Goal: Find specific page/section

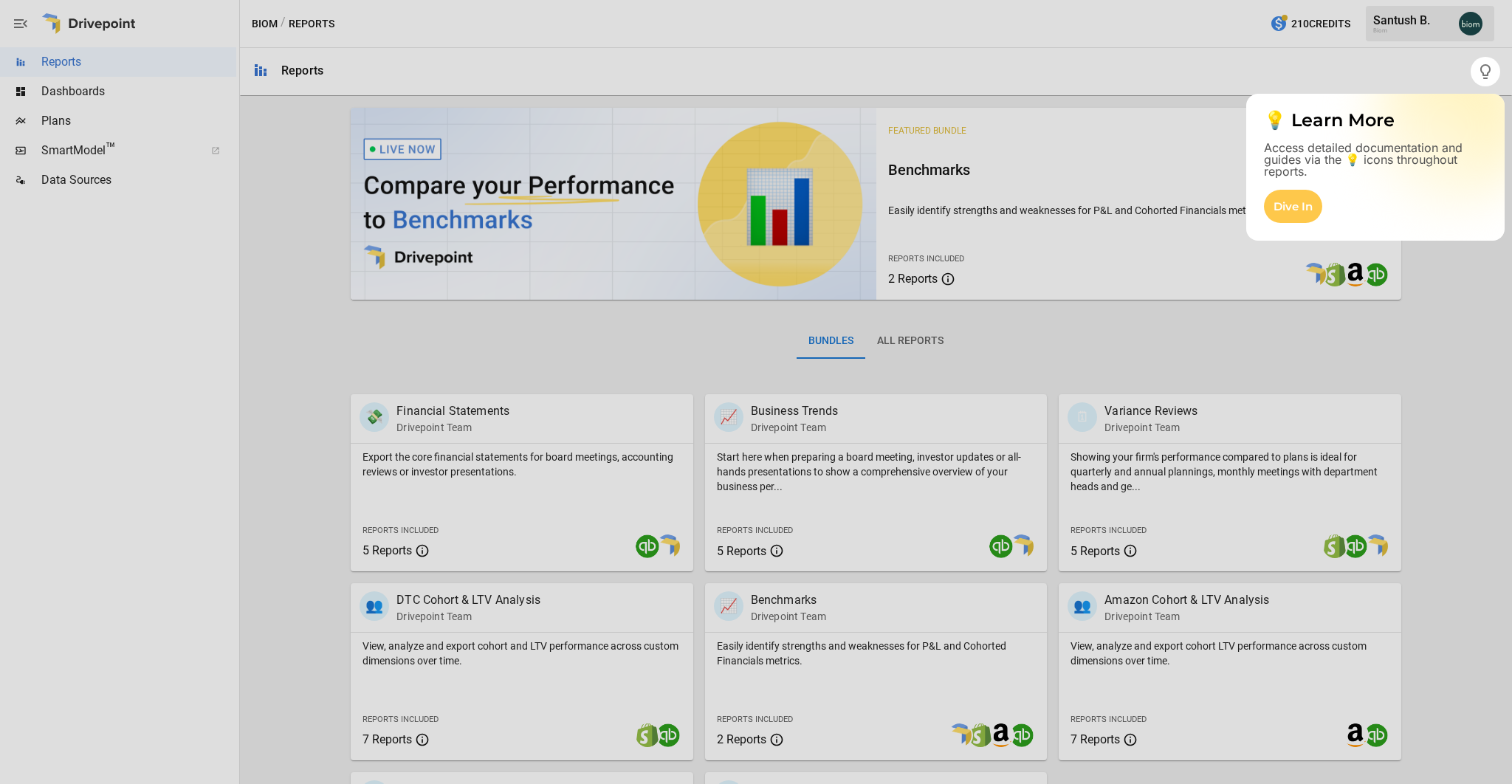
click at [123, 142] on div at bounding box center [756, 434] width 1512 height 697
click at [181, 147] on div at bounding box center [756, 434] width 1512 height 697
click at [217, 151] on div at bounding box center [756, 434] width 1512 height 697
click at [94, 150] on div at bounding box center [756, 434] width 1512 height 697
click at [283, 278] on div at bounding box center [756, 434] width 1512 height 697
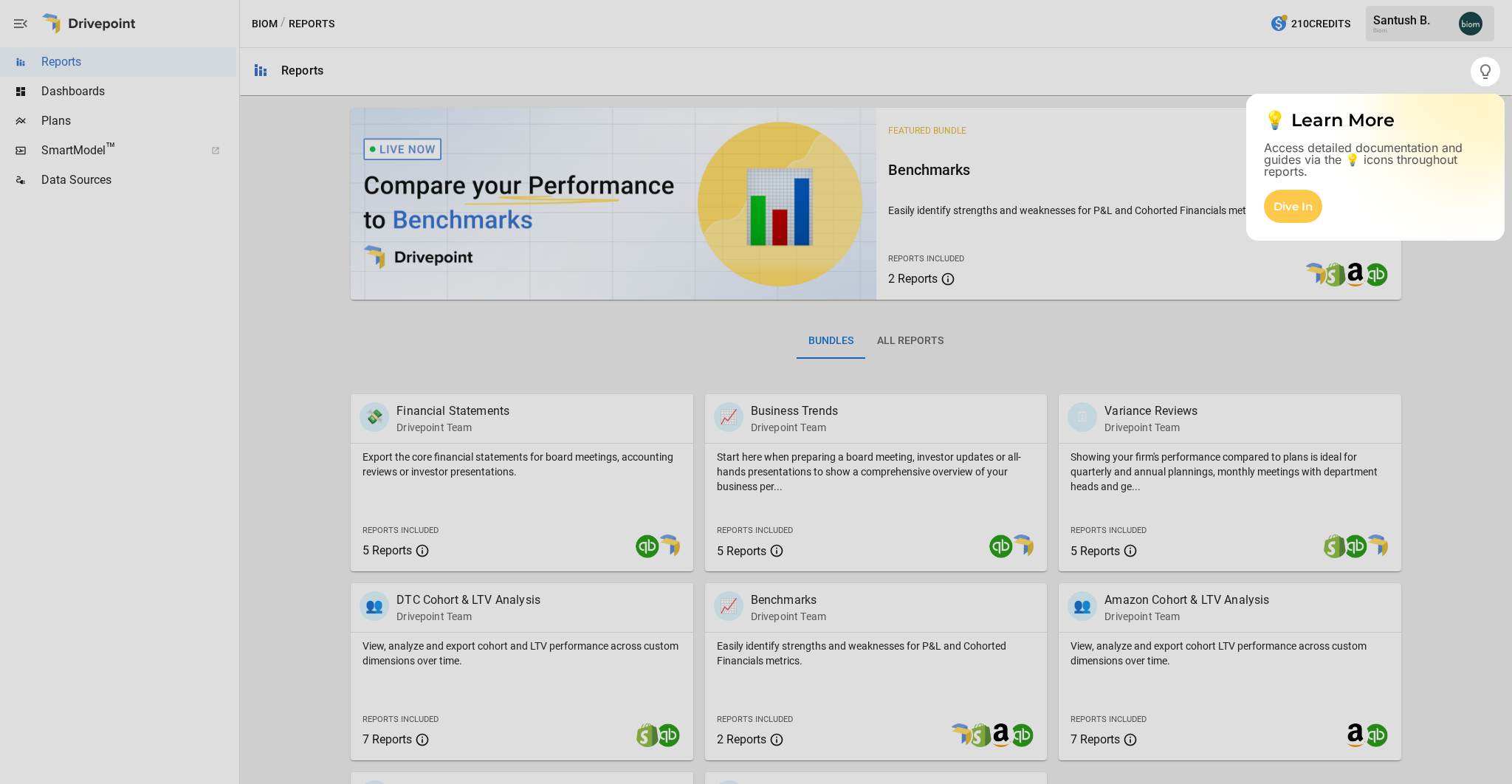
click at [203, 151] on div at bounding box center [756, 434] width 1512 height 697
click at [216, 150] on div at bounding box center [756, 434] width 1512 height 697
click at [71, 150] on div at bounding box center [756, 434] width 1512 height 697
click at [76, 149] on div at bounding box center [756, 434] width 1512 height 697
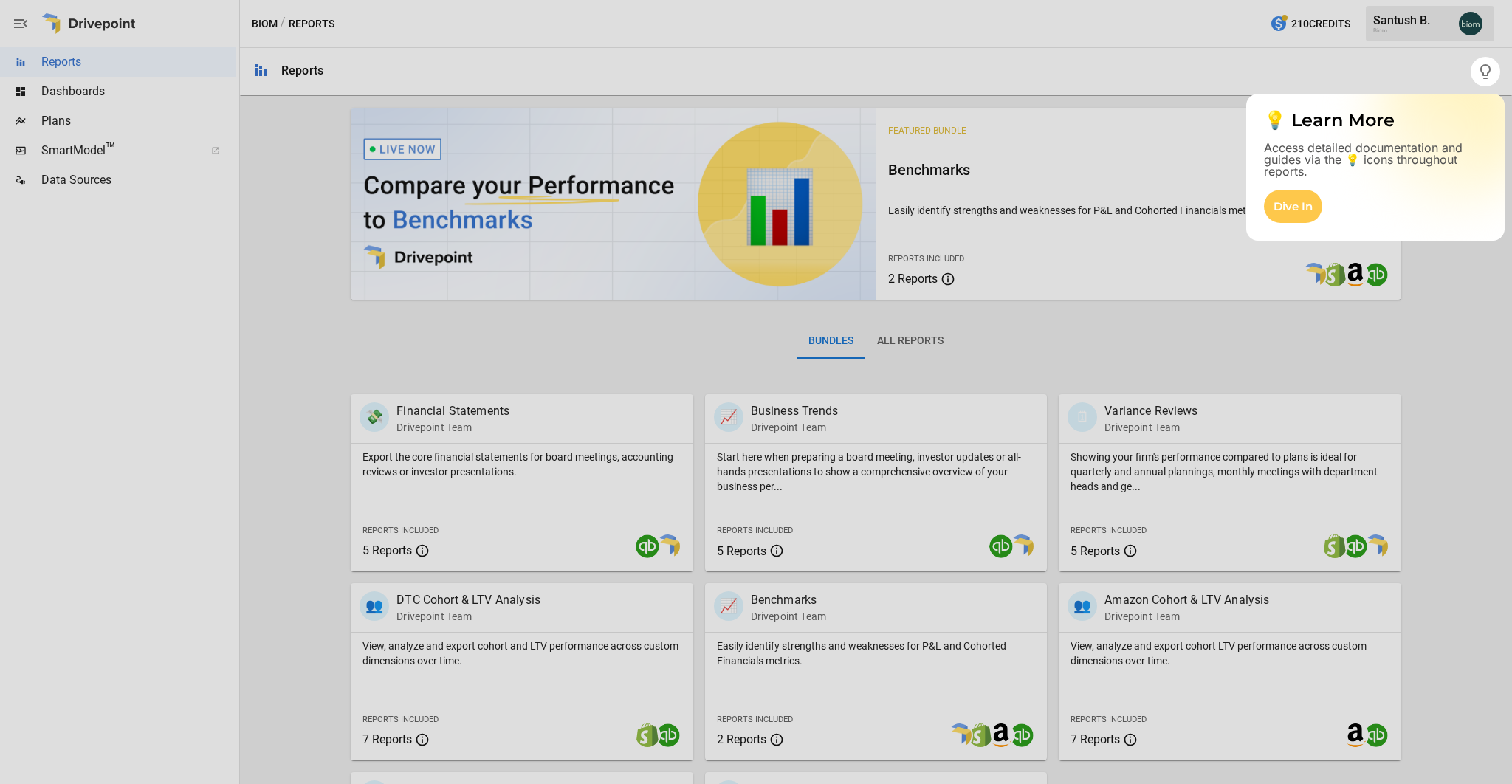
click at [213, 150] on div at bounding box center [756, 434] width 1512 height 697
click at [214, 150] on div at bounding box center [756, 434] width 1512 height 697
click at [649, 320] on div at bounding box center [756, 434] width 1512 height 697
